Goal: Task Accomplishment & Management: Manage account settings

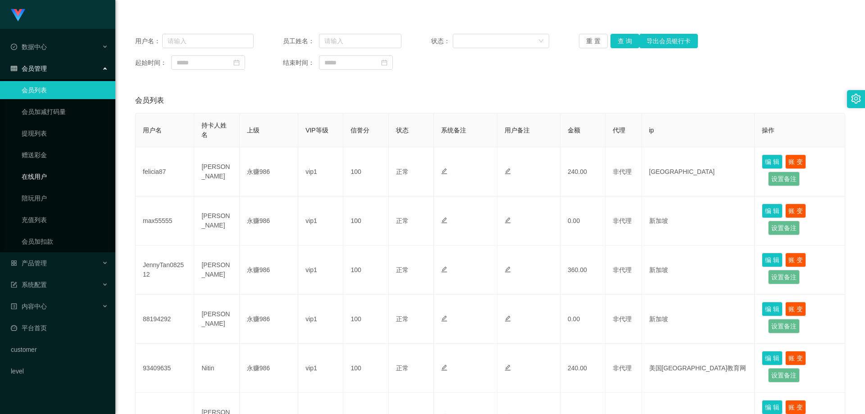
scroll to position [135, 0]
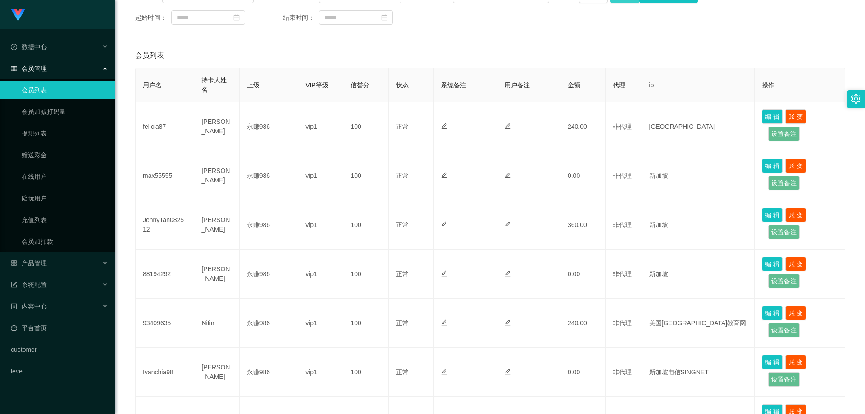
scroll to position [90, 0]
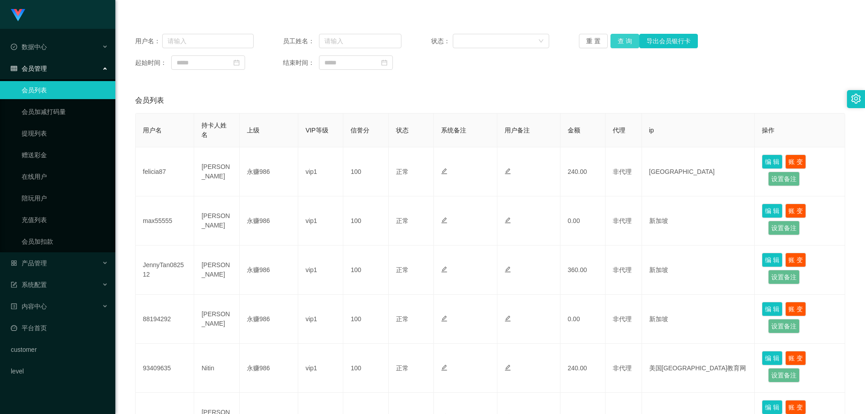
click at [616, 44] on button "查 询" at bounding box center [625, 41] width 29 height 14
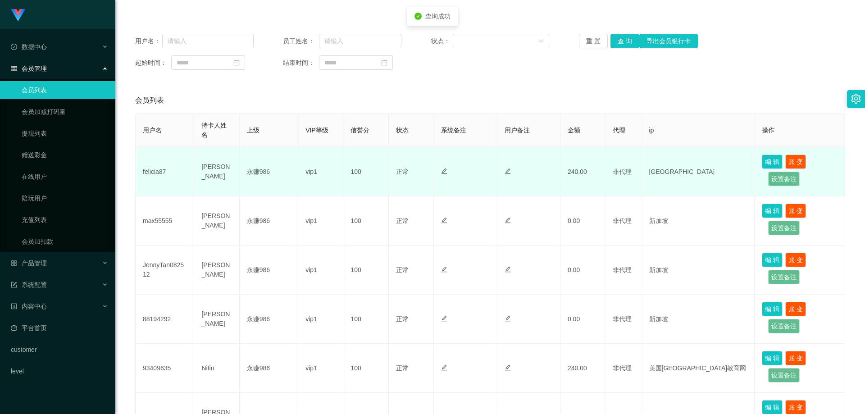
click at [153, 176] on td "felicia87" at bounding box center [165, 171] width 59 height 49
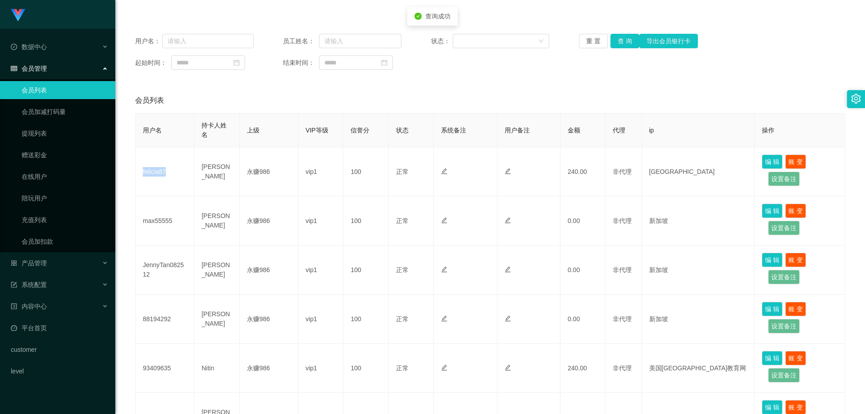
copy td "felicia87"
click at [58, 260] on div "产品管理" at bounding box center [57, 263] width 115 height 18
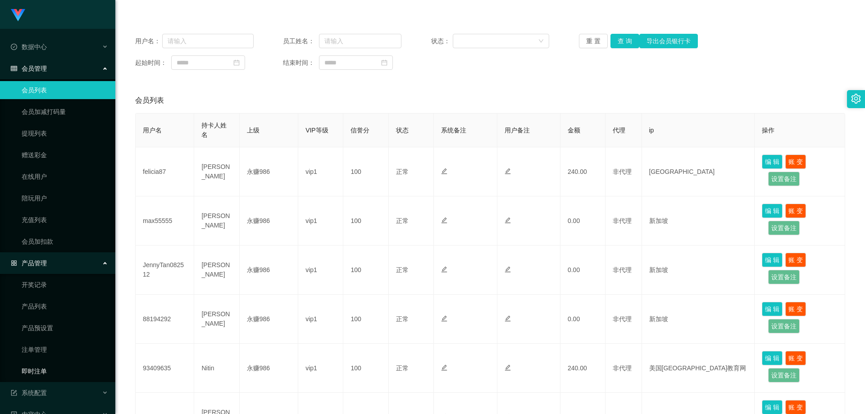
click at [47, 370] on link "即时注单" at bounding box center [65, 371] width 87 height 18
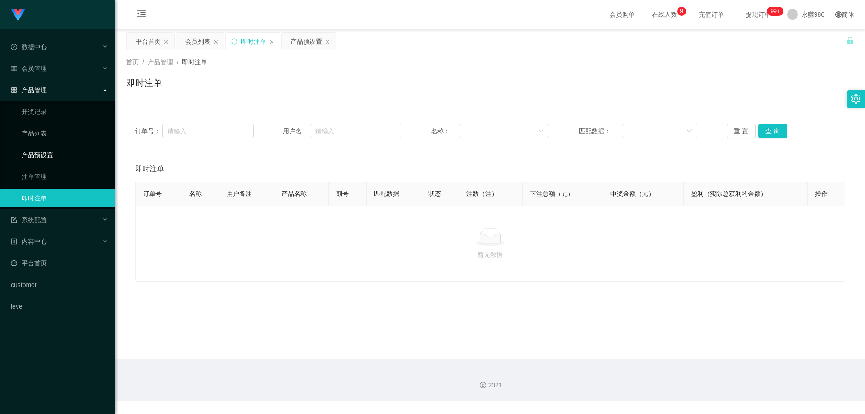
click at [44, 157] on link "产品预设置" at bounding box center [65, 155] width 87 height 18
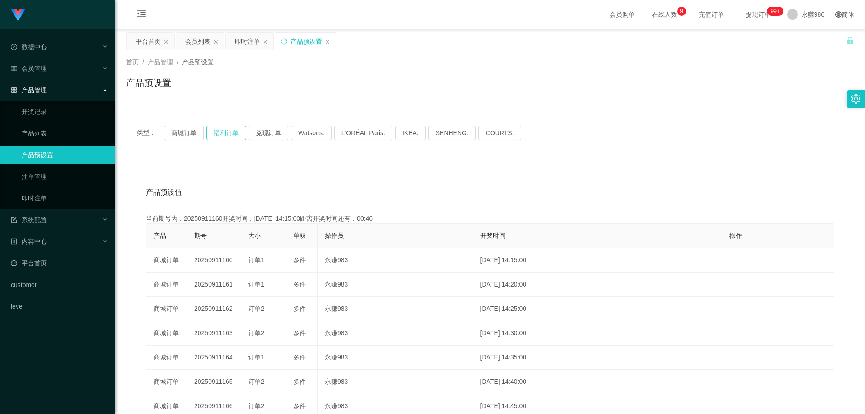
click at [227, 128] on button "福利订单" at bounding box center [226, 133] width 40 height 14
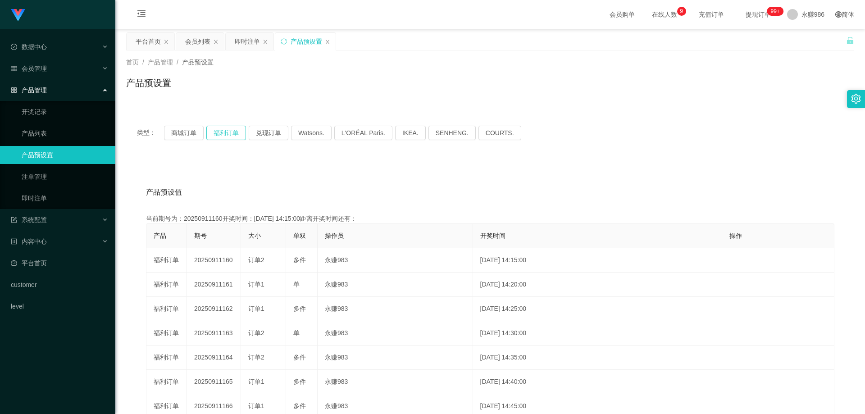
click at [227, 128] on button "福利订单" at bounding box center [226, 133] width 40 height 14
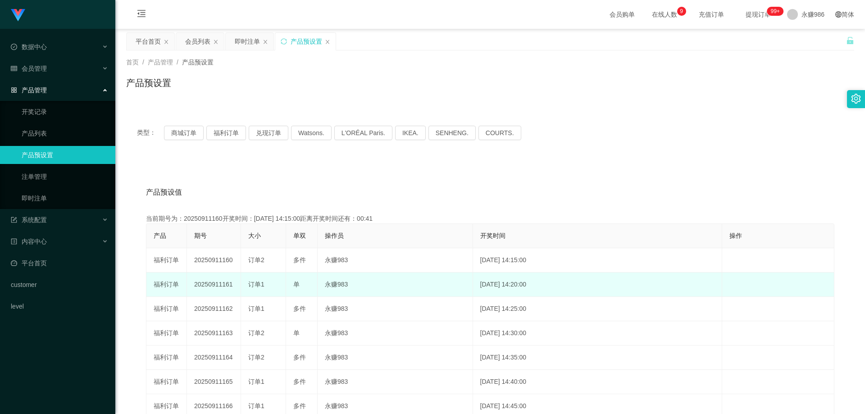
drag, startPoint x: 233, startPoint y: 284, endPoint x: 222, endPoint y: 286, distance: 10.5
click at [222, 286] on td "20250911161" at bounding box center [214, 285] width 54 height 24
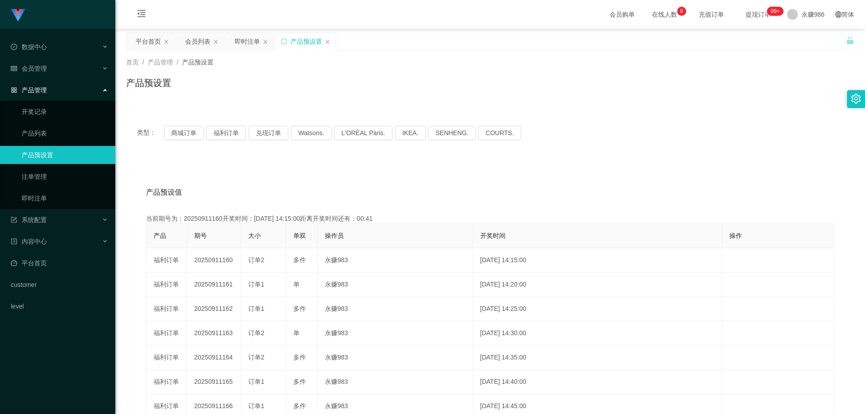
copy td "161"
click at [56, 62] on div "会员管理" at bounding box center [57, 68] width 115 height 18
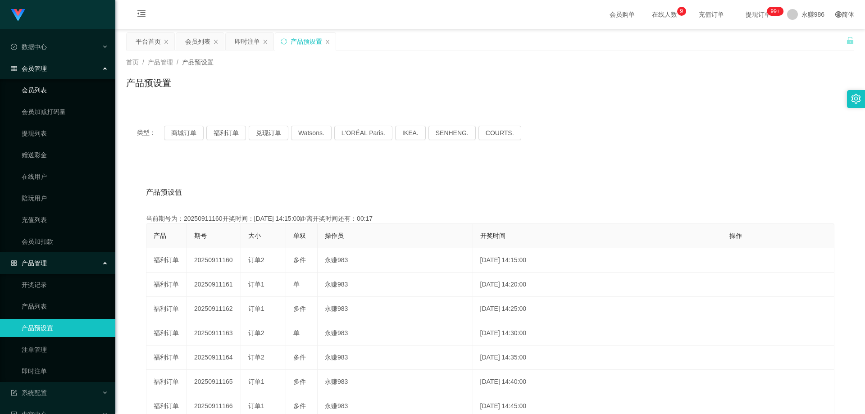
click at [46, 87] on link "会员列表" at bounding box center [65, 90] width 87 height 18
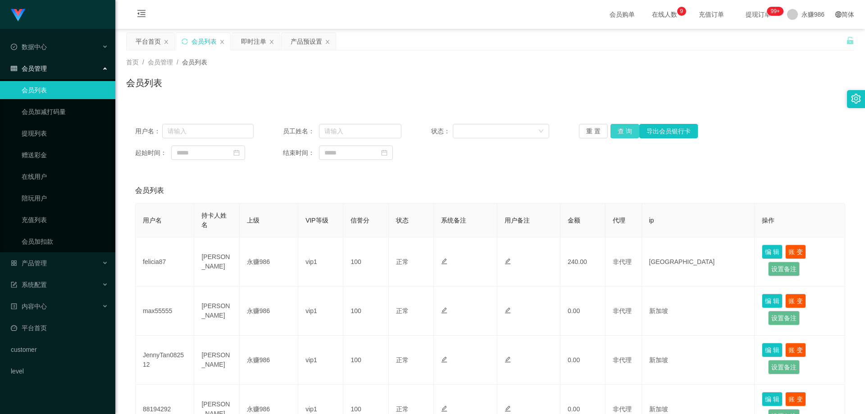
click at [618, 132] on button "查 询" at bounding box center [625, 131] width 29 height 14
click at [627, 132] on button "查 询" at bounding box center [625, 131] width 29 height 14
click at [627, 132] on button "查 询" at bounding box center [630, 131] width 39 height 14
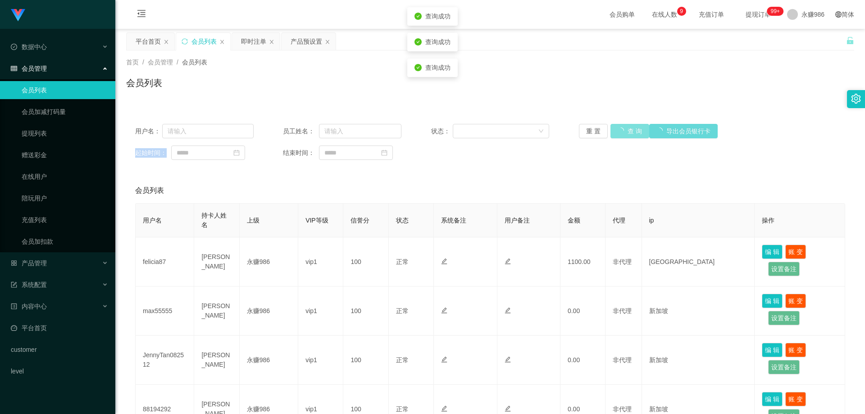
click at [627, 132] on div "重 置 查 询 导出会员银行卡" at bounding box center [638, 131] width 119 height 14
click at [627, 132] on button "查 询" at bounding box center [625, 131] width 29 height 14
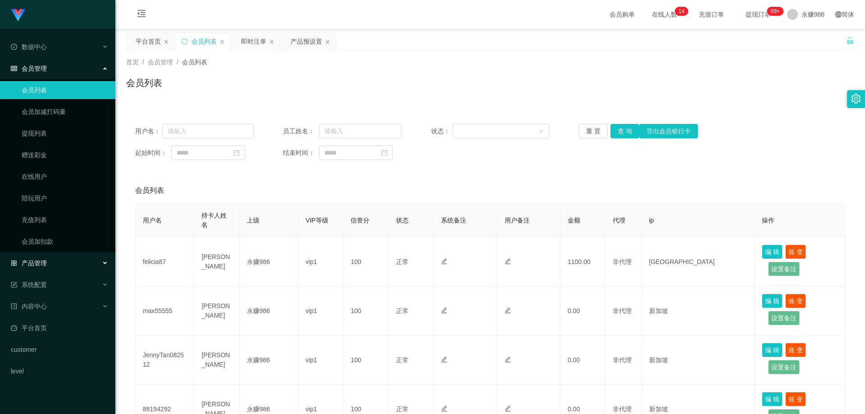
click at [50, 264] on div "产品管理" at bounding box center [57, 263] width 115 height 18
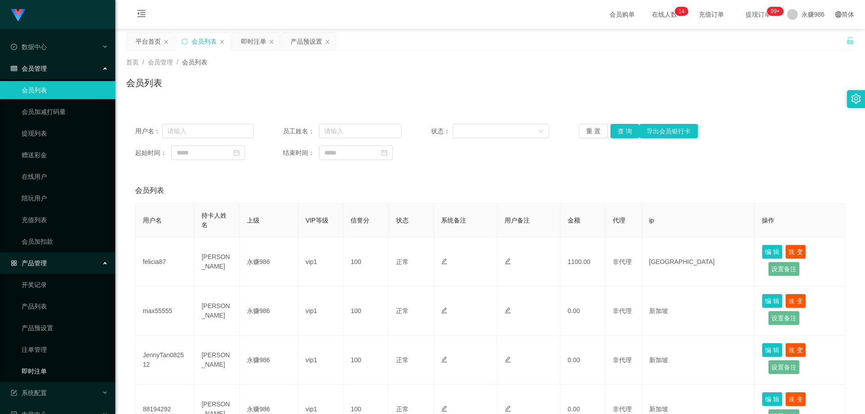
click at [44, 370] on link "即时注单" at bounding box center [65, 371] width 87 height 18
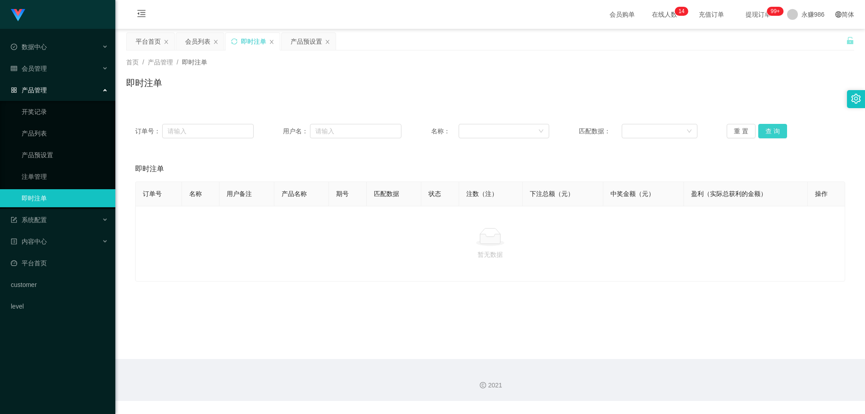
click at [772, 124] on button "查 询" at bounding box center [773, 131] width 29 height 14
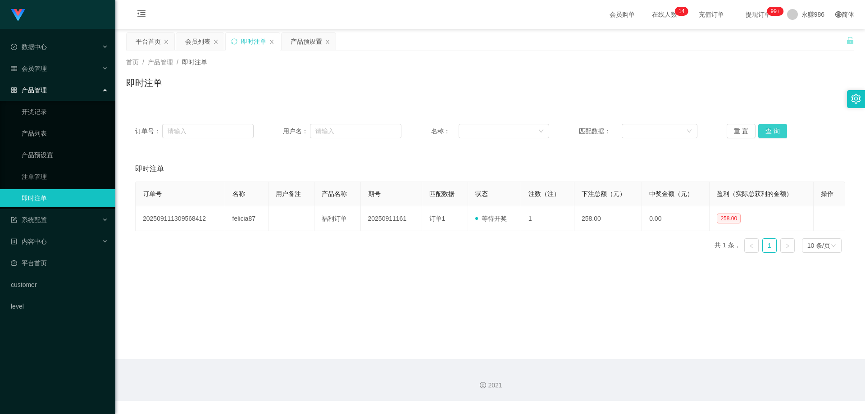
click at [772, 124] on button "查 询" at bounding box center [773, 131] width 29 height 14
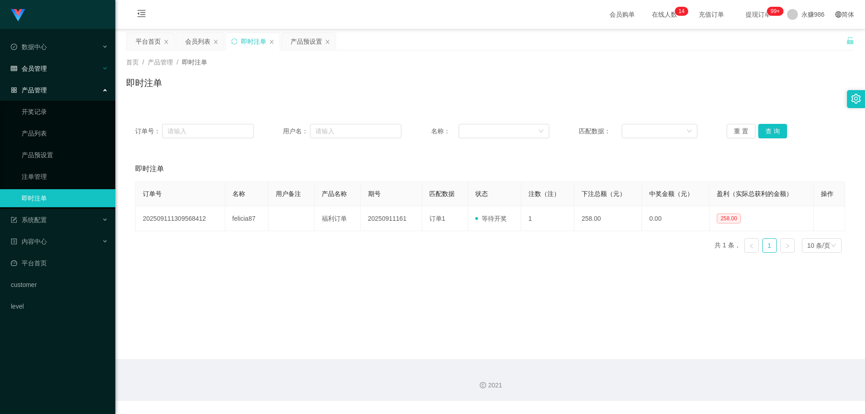
click at [61, 69] on div "会员管理" at bounding box center [57, 68] width 115 height 18
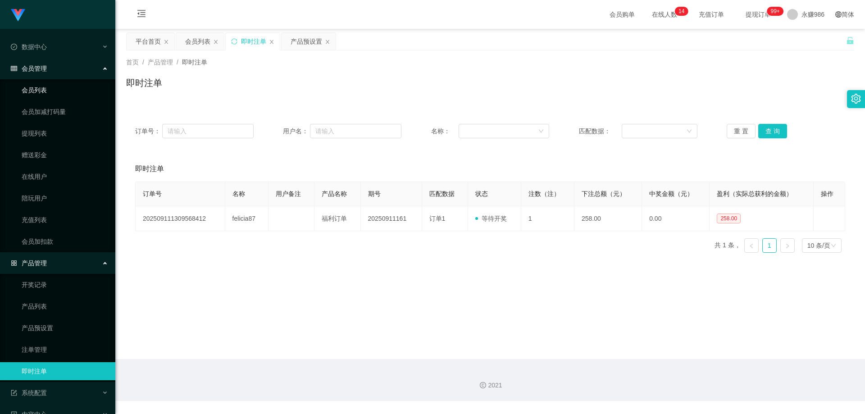
click at [46, 89] on link "会员列表" at bounding box center [65, 90] width 87 height 18
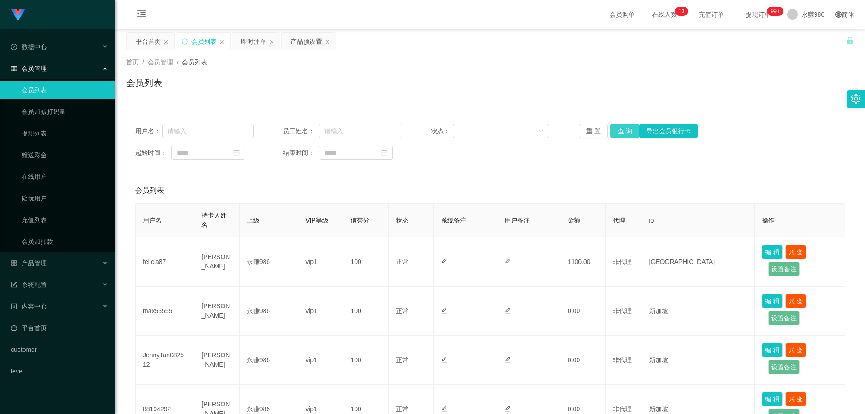
click at [628, 130] on button "查 询" at bounding box center [625, 131] width 29 height 14
click at [628, 130] on div "重 置 查 询 导出会员银行卡" at bounding box center [638, 131] width 119 height 14
click at [628, 130] on button "查 询" at bounding box center [625, 131] width 29 height 14
click at [628, 130] on div "重 置 查 询 导出会员银行卡" at bounding box center [638, 131] width 119 height 14
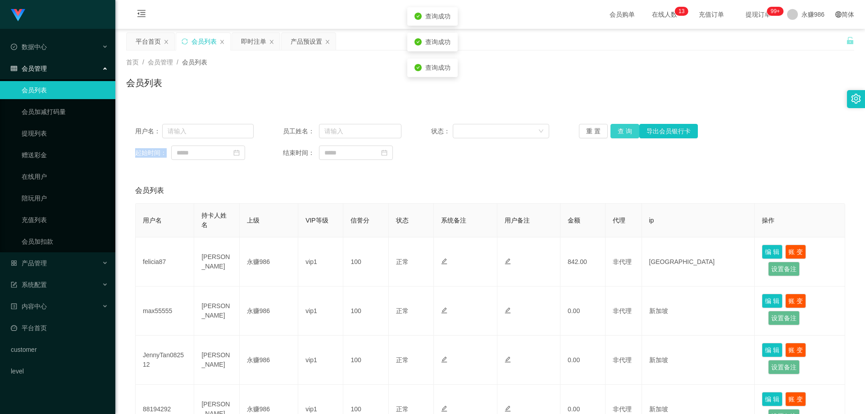
click at [628, 130] on button "查 询" at bounding box center [625, 131] width 29 height 14
click at [628, 130] on div "重 置 查 询 导出会员银行卡" at bounding box center [638, 131] width 119 height 14
click at [628, 130] on button "查 询" at bounding box center [625, 131] width 29 height 14
click at [628, 130] on div "重 置 查 询 导出会员银行卡" at bounding box center [638, 131] width 119 height 14
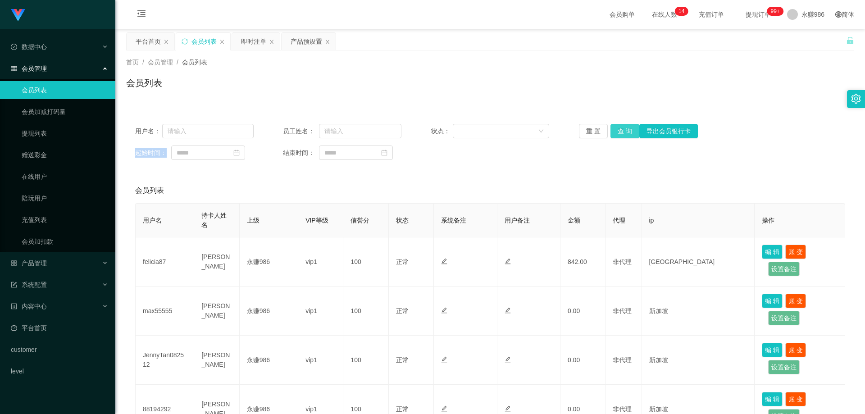
click at [620, 135] on button "查 询" at bounding box center [625, 131] width 29 height 14
